Goal: Task Accomplishment & Management: Use online tool/utility

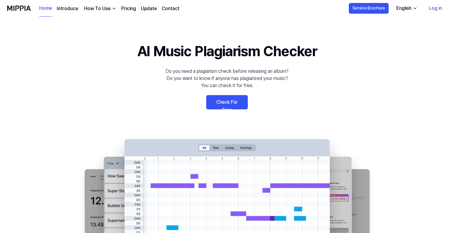
click at [226, 106] on link "Check For Free" at bounding box center [227, 102] width 42 height 14
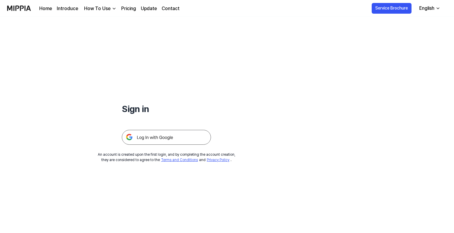
click at [179, 141] on img at bounding box center [166, 137] width 89 height 15
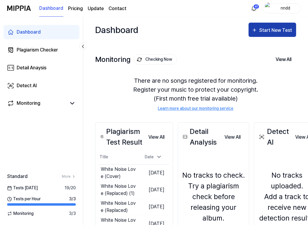
click at [264, 23] on button "Start New Test" at bounding box center [272, 30] width 48 height 14
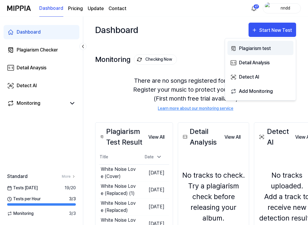
click at [260, 48] on div "Plagiarism test" at bounding box center [265, 49] width 52 height 8
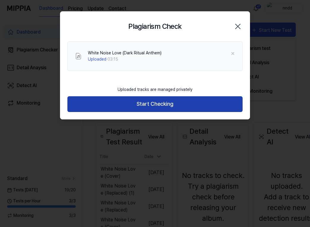
click at [169, 108] on button "Start Checking" at bounding box center [154, 104] width 175 height 16
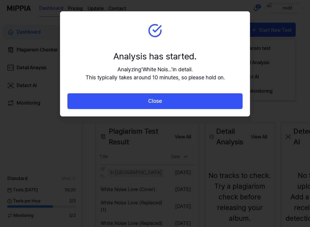
click at [169, 108] on button "Close" at bounding box center [154, 101] width 175 height 16
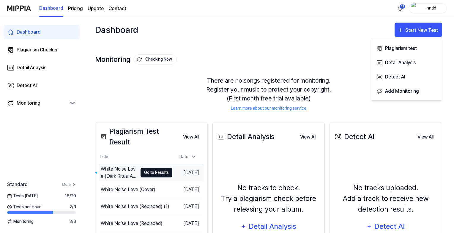
click at [151, 175] on button "Go to Results" at bounding box center [157, 173] width 32 height 10
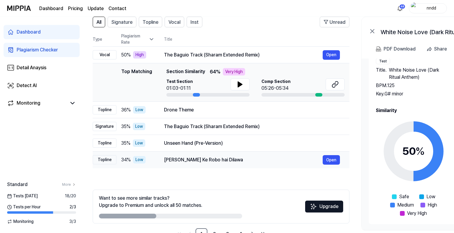
scroll to position [0, 4]
